Goal: Task Accomplishment & Management: Manage account settings

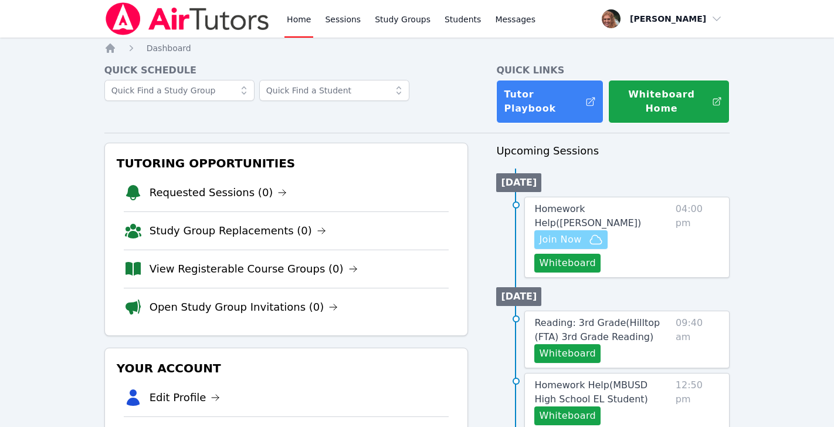
click at [568, 232] on span "Join Now" at bounding box center [560, 239] width 42 height 14
click at [351, 21] on link "Sessions" at bounding box center [343, 19] width 40 height 38
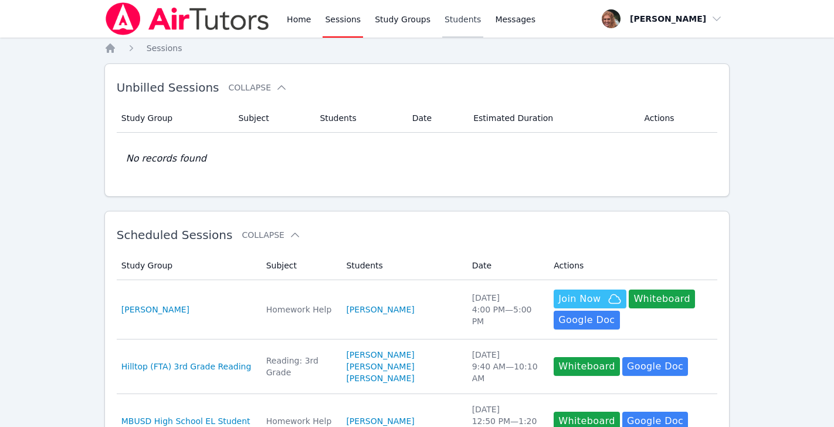
click at [459, 20] on link "Students" at bounding box center [462, 19] width 41 height 38
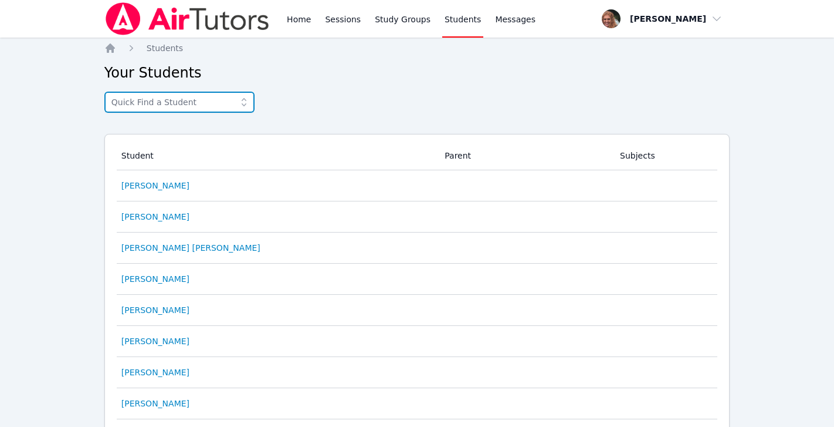
click at [195, 109] on input "text" at bounding box center [179, 102] width 150 height 21
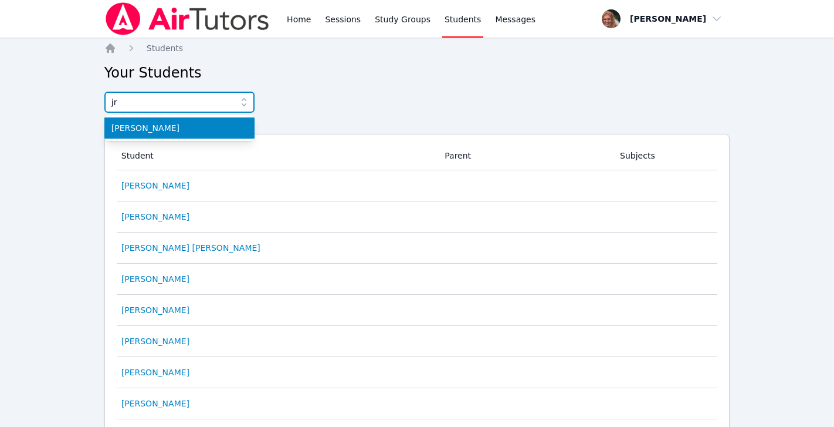
type input "j"
type input "junio"
click at [184, 134] on li "[PERSON_NAME]" at bounding box center [179, 127] width 150 height 21
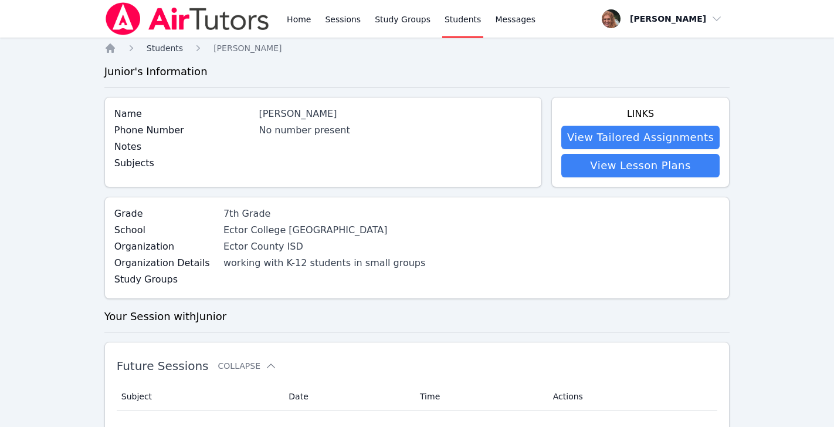
click at [161, 49] on span "Students" at bounding box center [165, 47] width 36 height 9
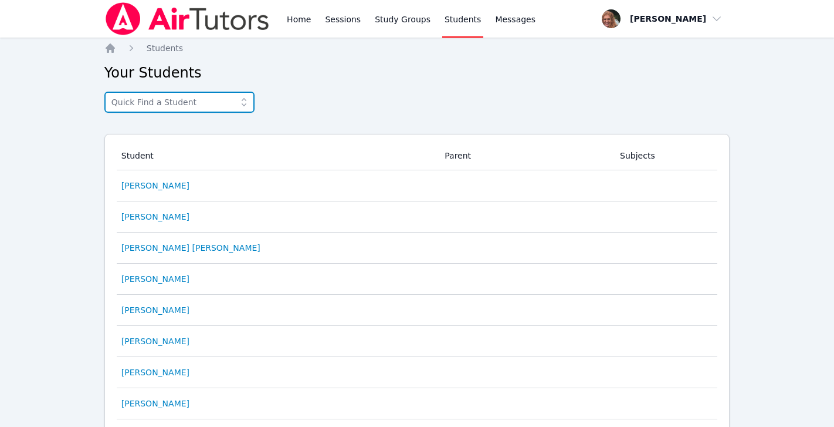
click at [209, 104] on input "text" at bounding box center [179, 102] width 150 height 21
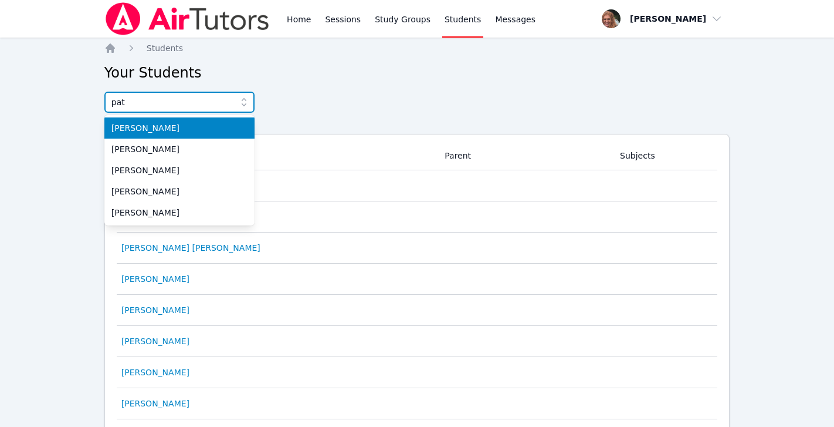
type input "pat"
click at [193, 128] on span "[PERSON_NAME]" at bounding box center [179, 128] width 136 height 12
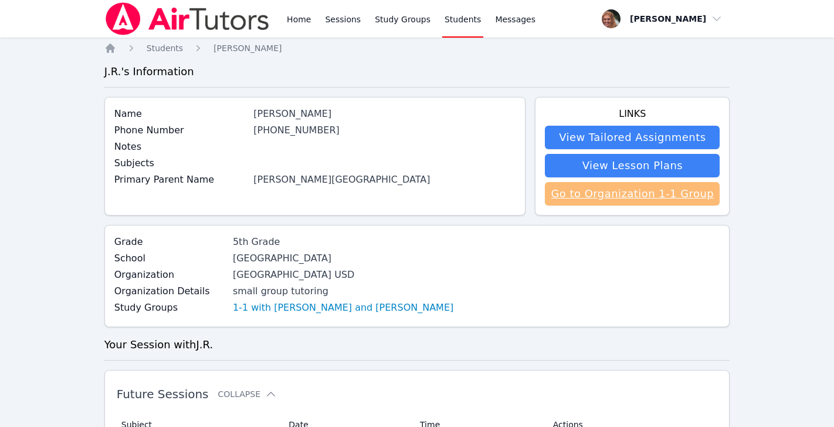
click at [633, 192] on link "Go to Organization 1-1 Group" at bounding box center [632, 193] width 175 height 23
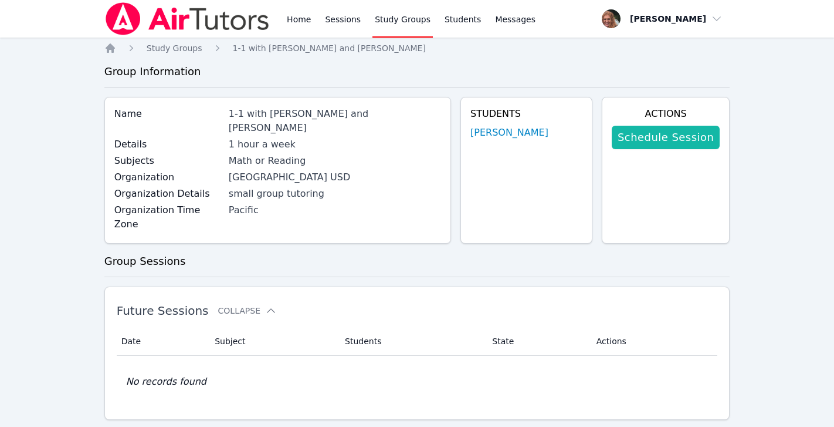
click at [667, 138] on link "Schedule Session" at bounding box center [666, 137] width 108 height 23
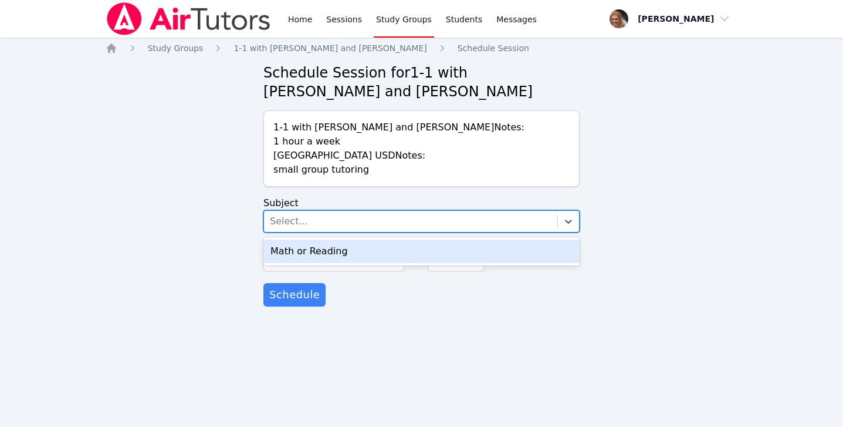
click at [403, 225] on div "Select..." at bounding box center [410, 221] width 293 height 21
click at [388, 252] on div "Math or Reading" at bounding box center [421, 250] width 316 height 23
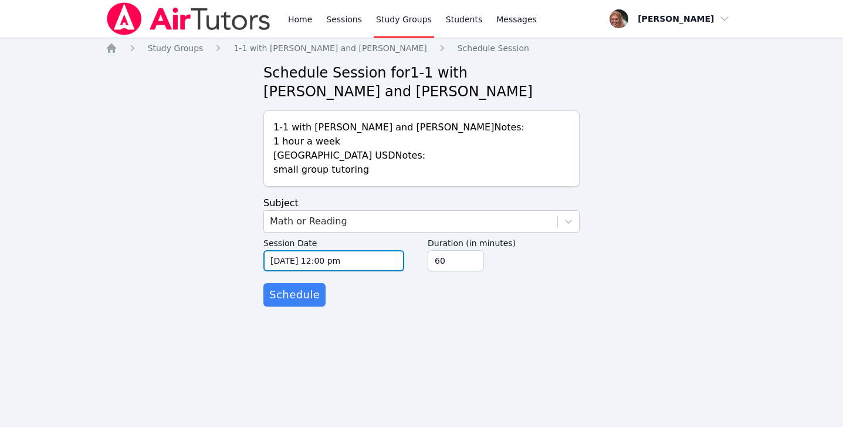
click at [385, 255] on input "[DATE] 12:00 pm" at bounding box center [333, 260] width 141 height 21
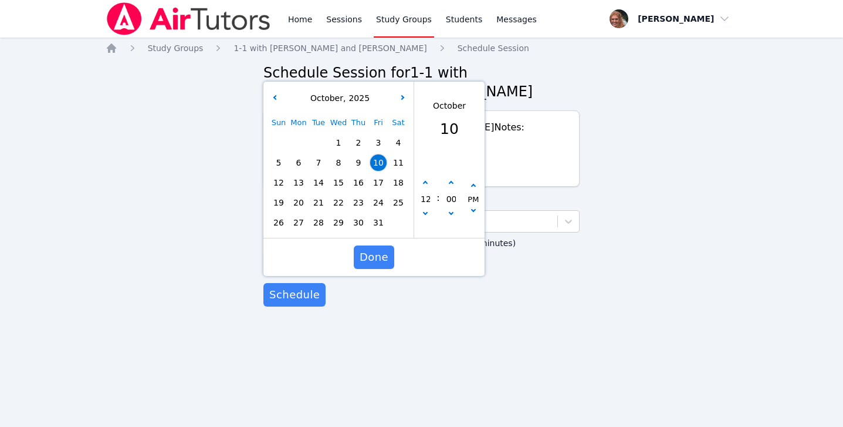
click at [356, 184] on span "16" at bounding box center [358, 182] width 16 height 16
click at [425, 184] on icon "button" at bounding box center [425, 183] width 5 height 5
type input "[DATE] 01:00 pm"
type input "01"
click at [425, 184] on icon "button" at bounding box center [425, 183] width 5 height 5
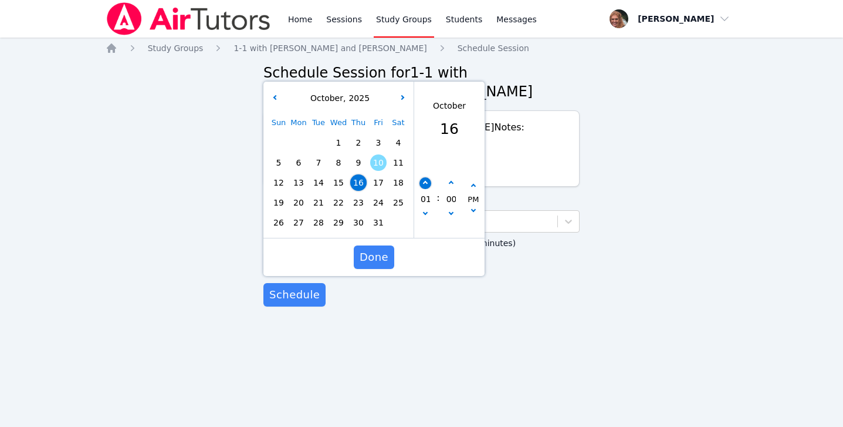
type input "[DATE] 02:00 pm"
type input "02"
click at [425, 184] on icon "button" at bounding box center [425, 183] width 5 height 5
type input "[DATE] 03:00 pm"
type input "03"
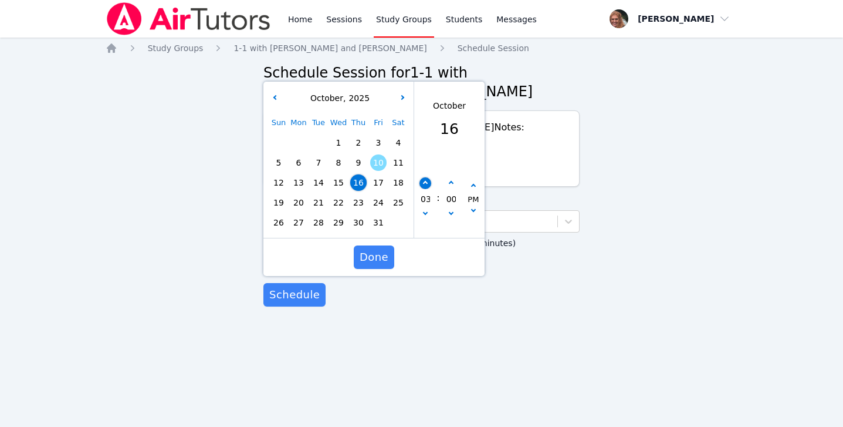
click at [425, 184] on icon "button" at bounding box center [425, 183] width 5 height 5
type input "[DATE] 04:00 pm"
type input "04"
click at [425, 184] on icon "button" at bounding box center [425, 183] width 5 height 5
type input "[DATE] 05:00 pm"
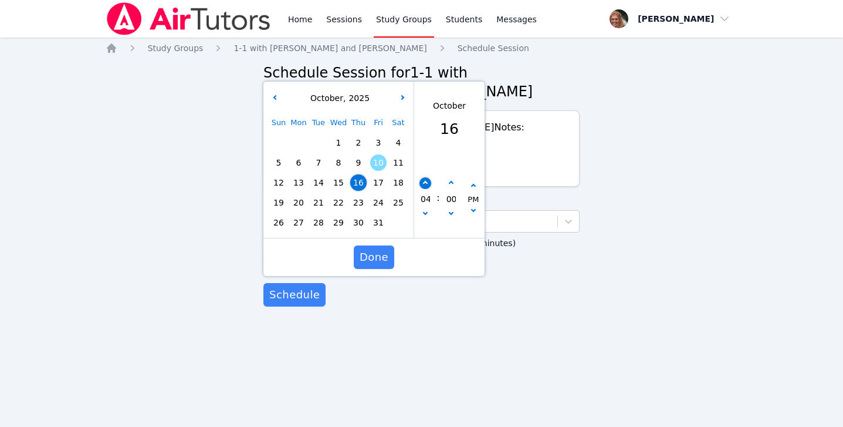
type input "05"
click at [425, 184] on icon "button" at bounding box center [425, 183] width 5 height 5
type input "[DATE] 06:00 pm"
type input "06"
click at [425, 184] on icon "button" at bounding box center [425, 183] width 5 height 5
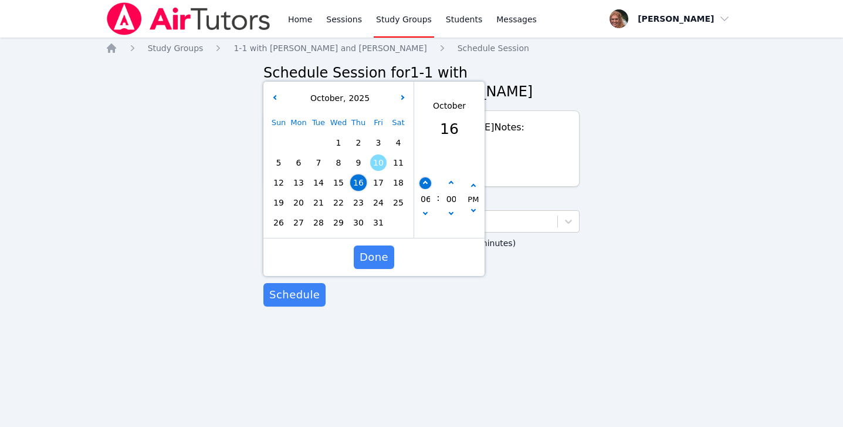
type input "[DATE] 07:00 pm"
type input "07"
click at [373, 258] on span "Done" at bounding box center [374, 257] width 29 height 16
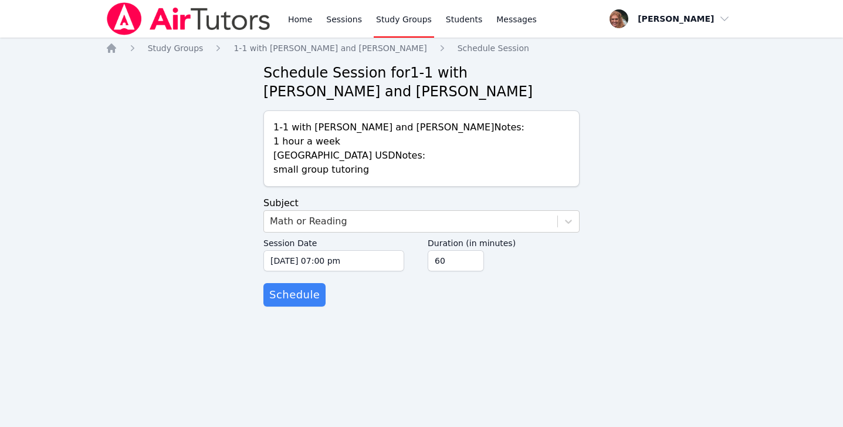
drag, startPoint x: 296, startPoint y: 297, endPoint x: 468, endPoint y: 373, distance: 188.1
click at [468, 373] on div "Home Sessions Study Groups Students Messages Open user menu [PERSON_NAME] Open …" at bounding box center [421, 213] width 843 height 427
click at [300, 297] on span "Schedule" at bounding box center [294, 294] width 50 height 16
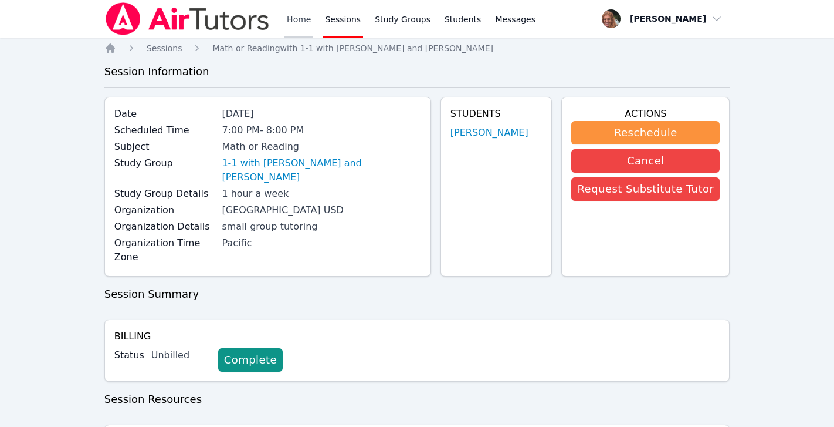
click at [291, 25] on link "Home" at bounding box center [299, 19] width 29 height 38
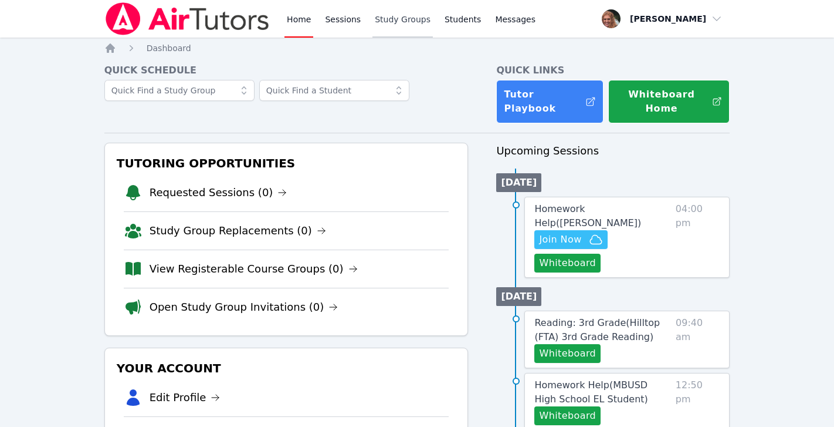
click at [390, 22] on link "Study Groups" at bounding box center [403, 19] width 60 height 38
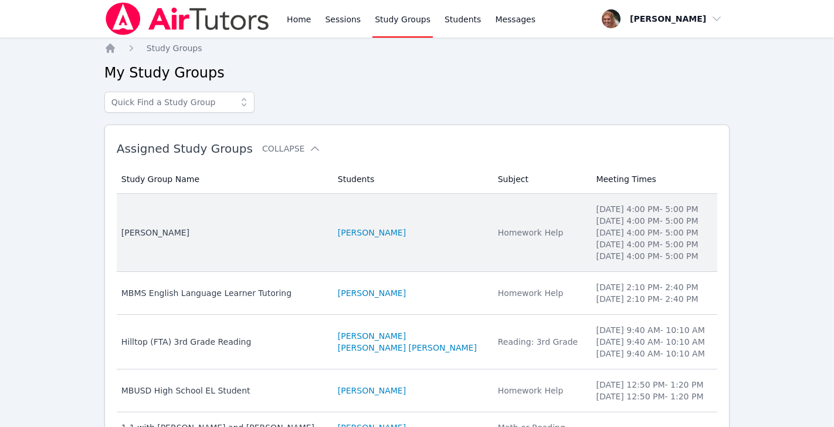
click at [180, 231] on div "[PERSON_NAME]" at bounding box center [222, 232] width 202 height 12
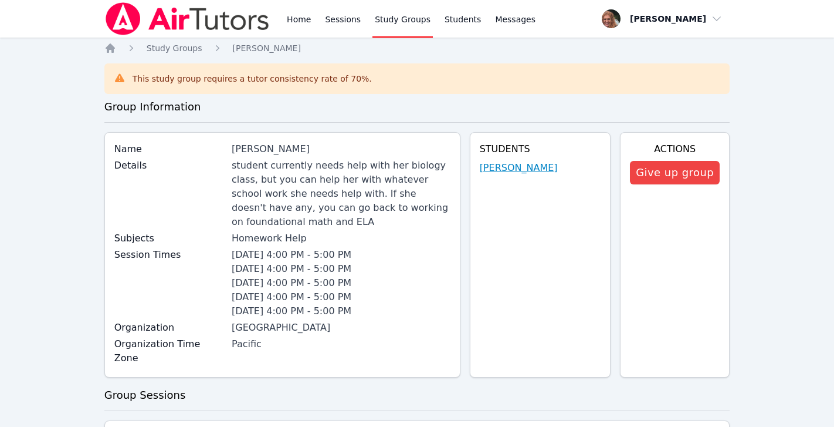
click at [522, 168] on link "[PERSON_NAME]" at bounding box center [519, 168] width 78 height 14
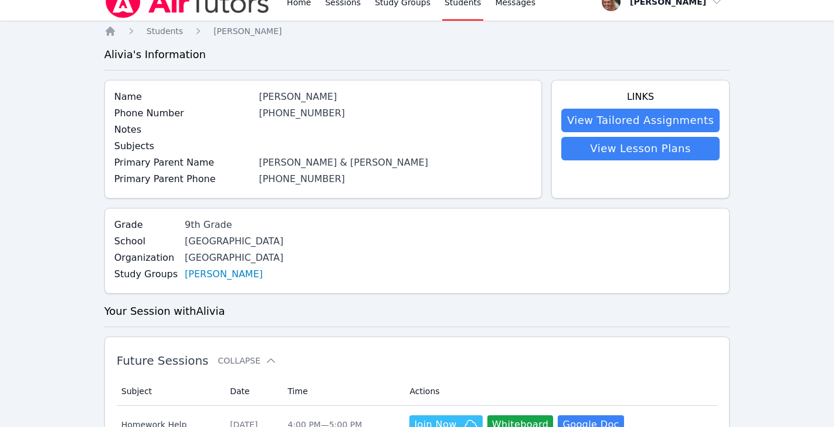
scroll to position [18, 0]
click at [501, 6] on span "Messages" at bounding box center [515, 2] width 40 height 12
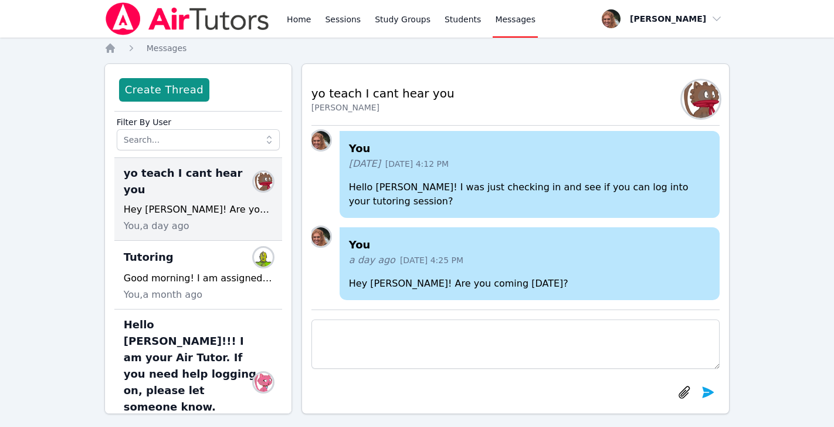
click at [397, 333] on textarea at bounding box center [516, 343] width 409 height 49
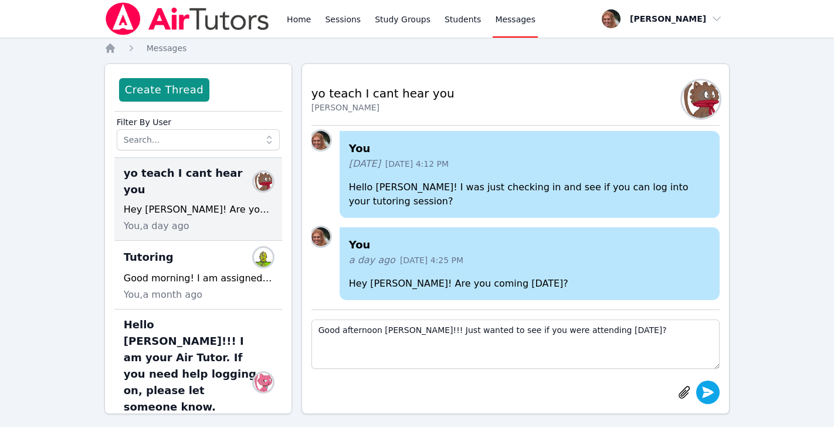
type textarea "Good afternoon [PERSON_NAME]!!! Just wanted to see if you were attending [DATE]?"
click at [704, 397] on icon "submit" at bounding box center [709, 391] width 12 height 11
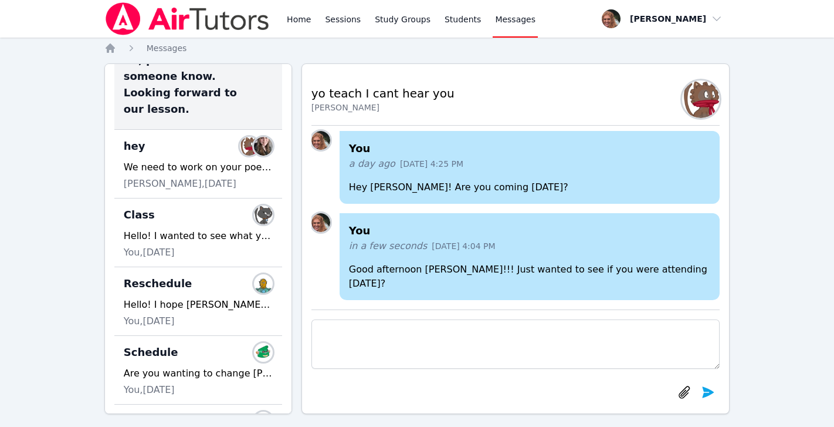
scroll to position [329, 0]
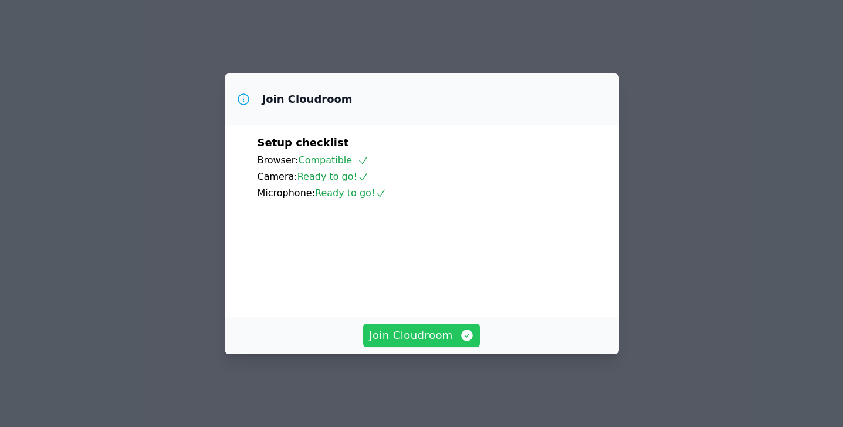
click at [464, 341] on icon "button" at bounding box center [467, 335] width 12 height 12
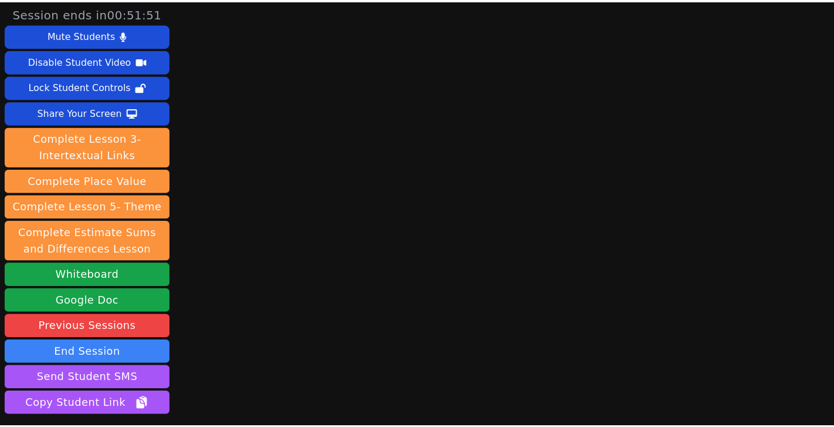
scroll to position [90, 0]
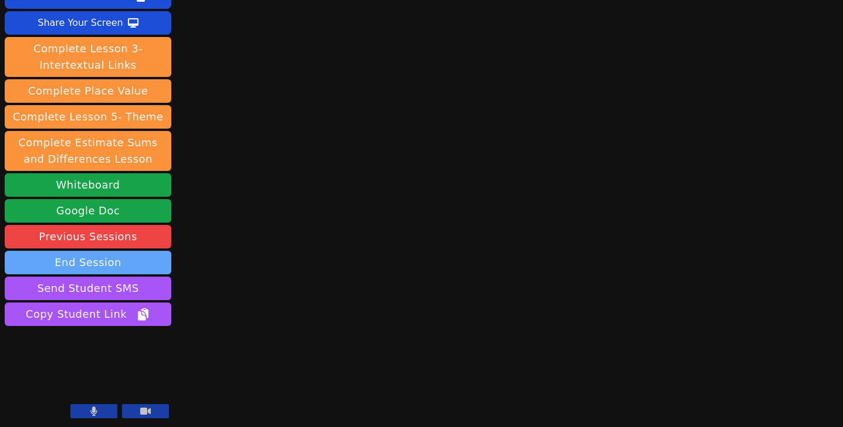
click at [86, 259] on button "End Session" at bounding box center [88, 262] width 167 height 23
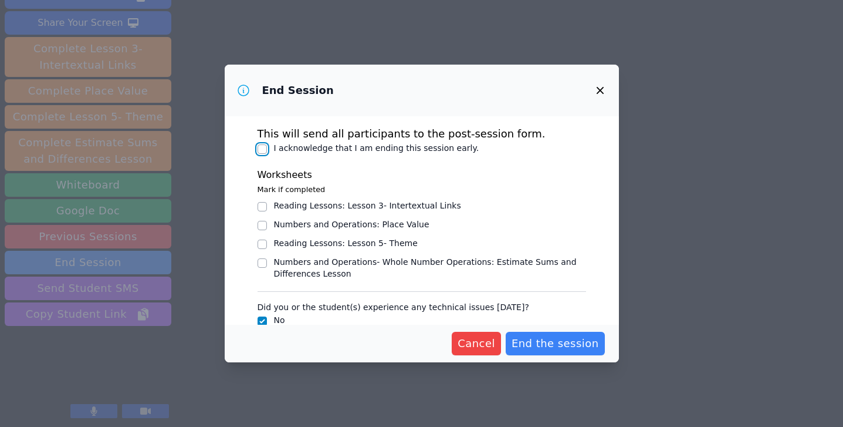
click at [265, 151] on input "I acknowledge that I am ending this session early." at bounding box center [262, 148] width 9 height 9
checkbox input "true"
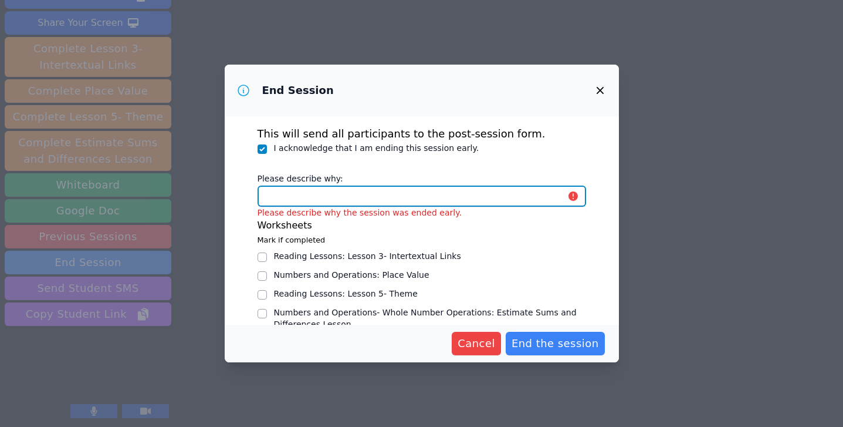
click at [314, 198] on input "Please describe why:" at bounding box center [422, 195] width 329 height 21
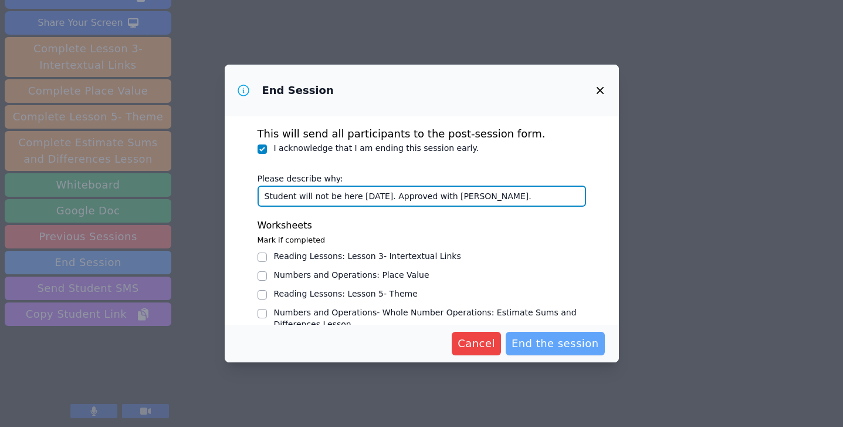
type input "Student will not be here today. Approved with Amy."
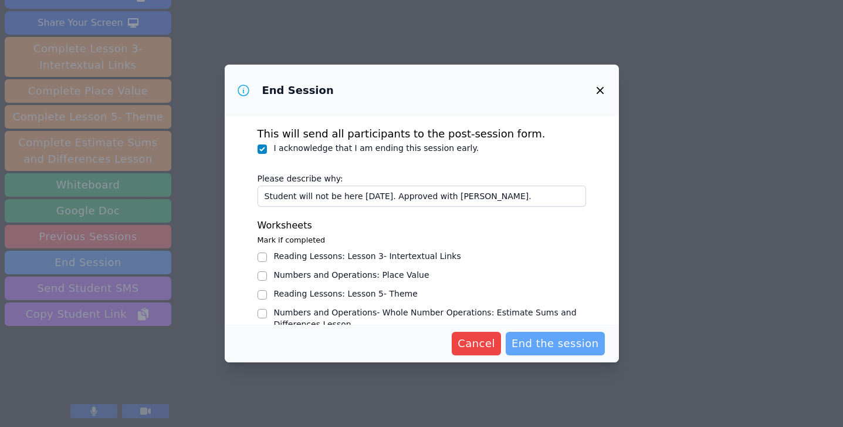
click at [571, 343] on span "End the session" at bounding box center [555, 343] width 87 height 16
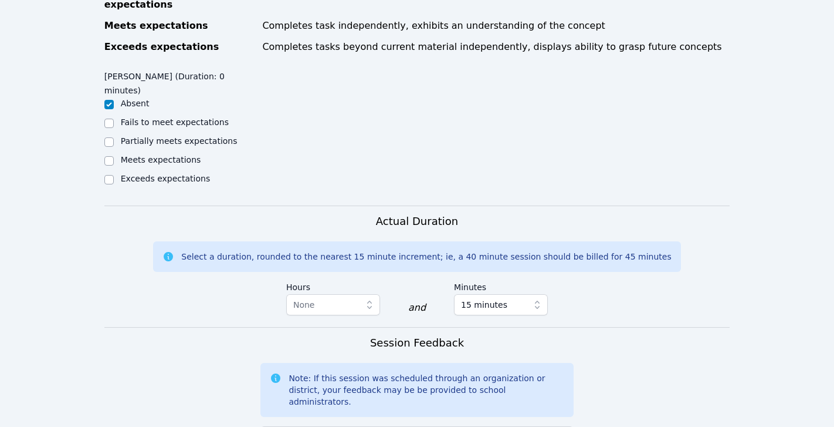
scroll to position [673, 0]
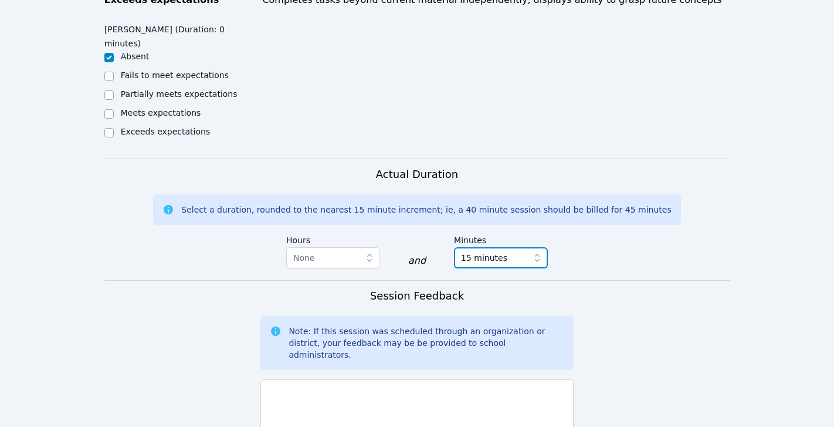
click at [540, 252] on icon "button" at bounding box center [538, 258] width 12 height 12
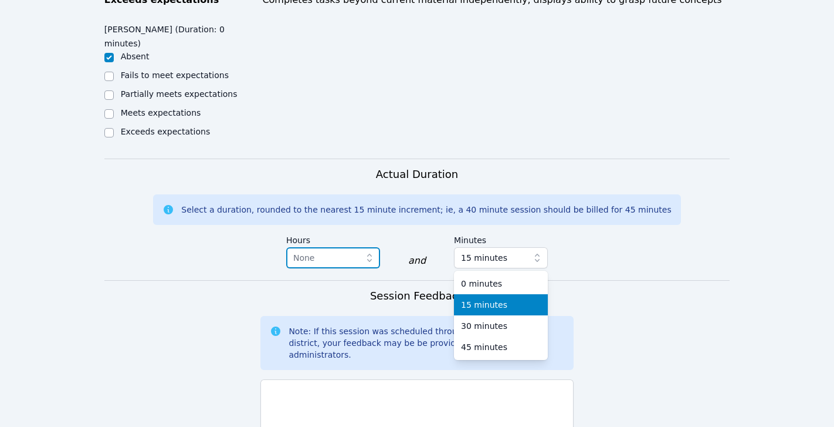
click at [366, 252] on icon "button" at bounding box center [370, 258] width 12 height 12
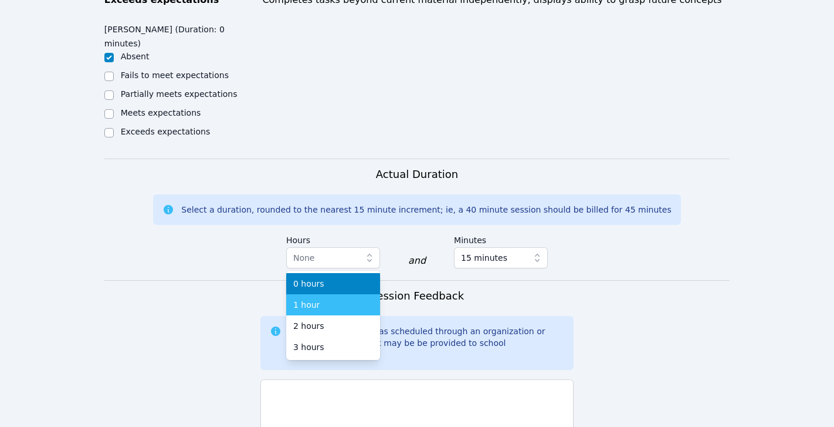
click at [342, 299] on div "1 hour" at bounding box center [333, 305] width 80 height 12
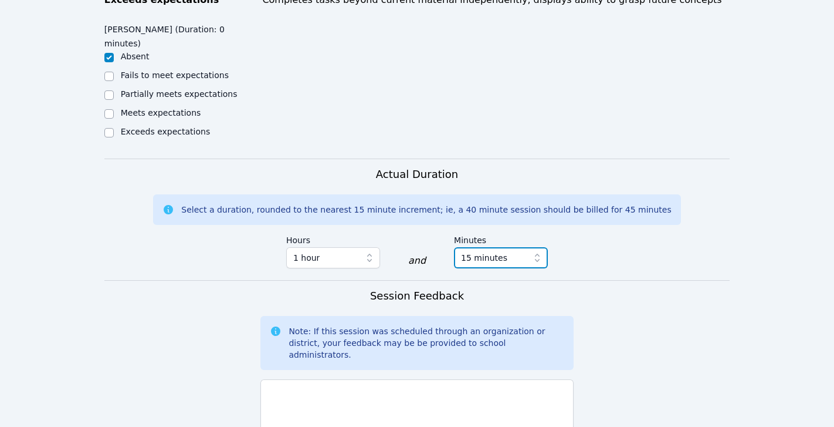
click at [537, 253] on icon "button" at bounding box center [537, 257] width 5 height 8
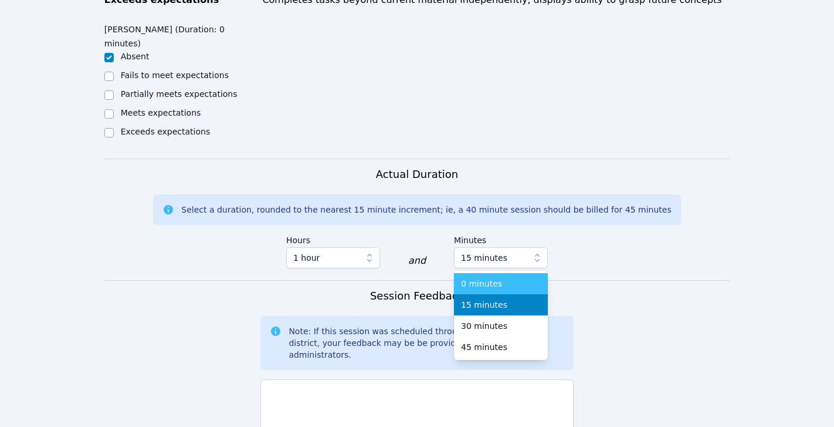
click at [516, 278] on div "0 minutes" at bounding box center [501, 284] width 80 height 12
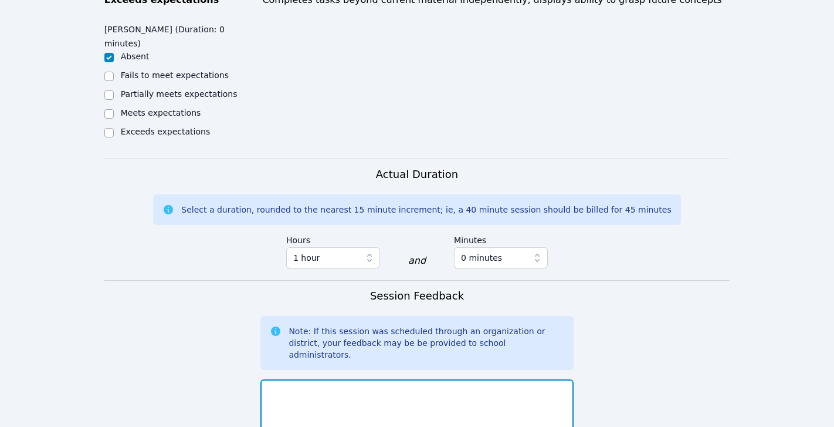
click at [440, 379] on textarea at bounding box center [417, 410] width 313 height 63
type textarea "Student is a no show"
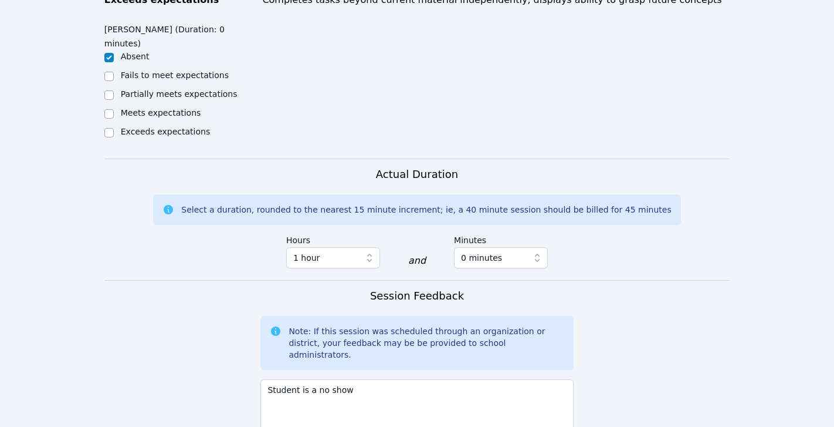
scroll to position [851, 0]
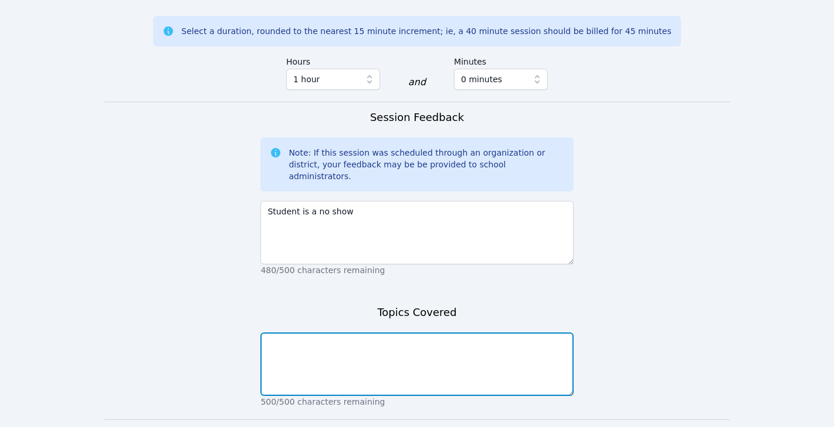
type textarea "N"
type textarea "No show"
